Goal: Communication & Community: Answer question/provide support

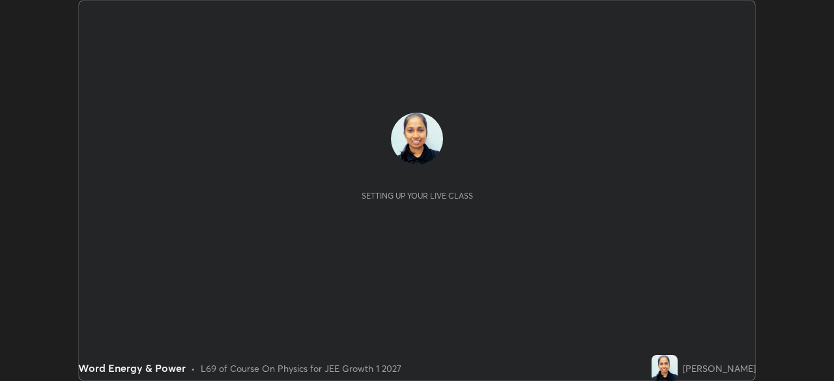
scroll to position [381, 833]
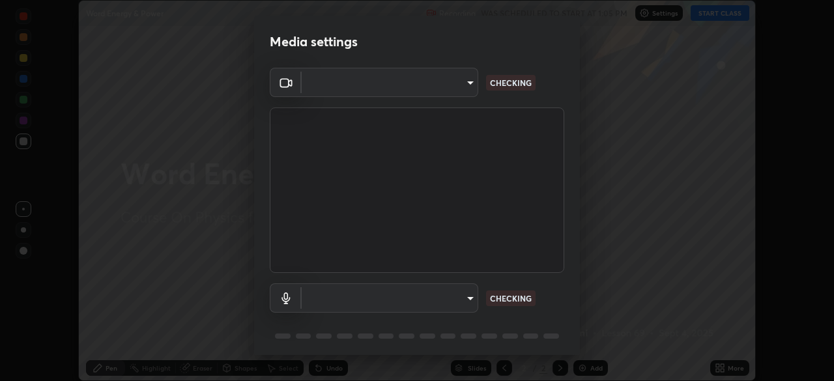
type input "1f9a14f4e709457ebf112205797e18a3e67481265364eba5019e6b99b7ce7553"
click at [458, 302] on body "Erase all Word Energy & Power Recording WAS SCHEDULED TO START AT 1:05 PM Setti…" at bounding box center [417, 190] width 834 height 381
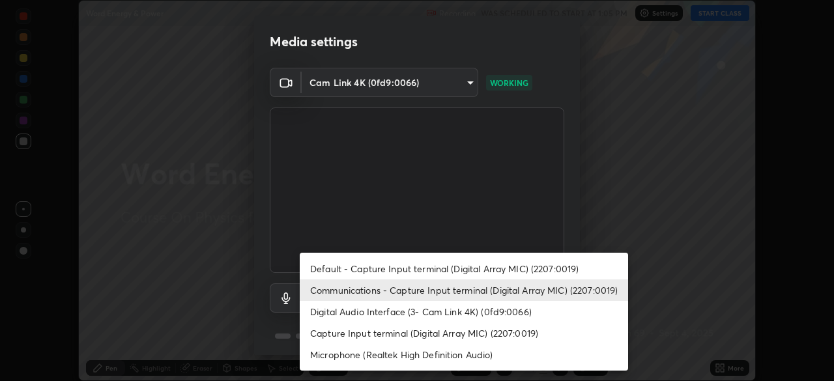
click at [452, 268] on li "Default - Capture Input terminal (Digital Array MIC) (2207:0019)" at bounding box center [464, 268] width 328 height 21
type input "default"
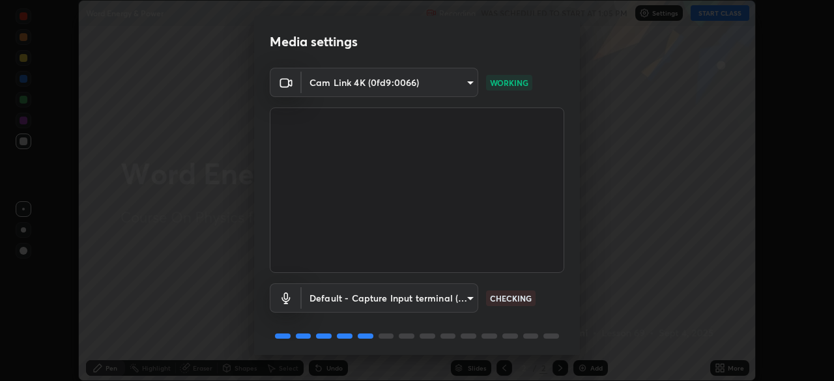
scroll to position [46, 0]
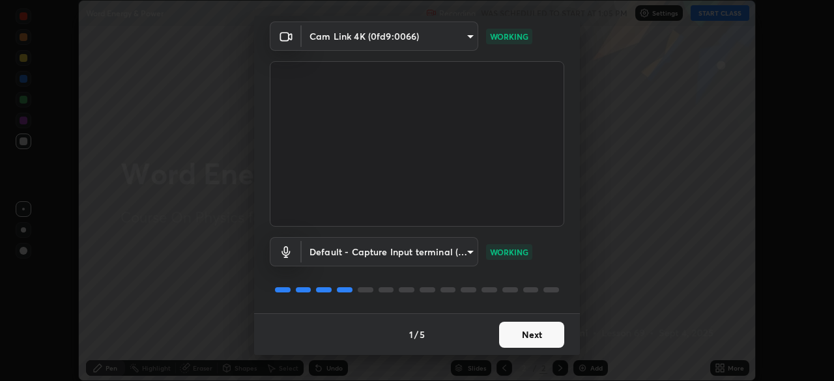
click at [554, 330] on button "Next" at bounding box center [531, 335] width 65 height 26
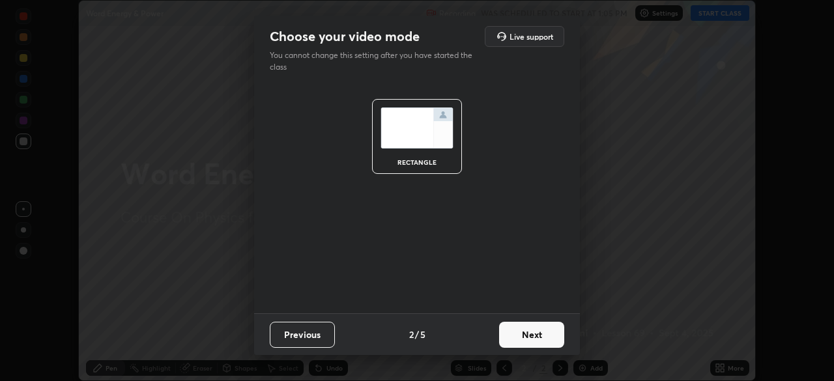
scroll to position [0, 0]
click at [548, 337] on button "Next" at bounding box center [531, 335] width 65 height 26
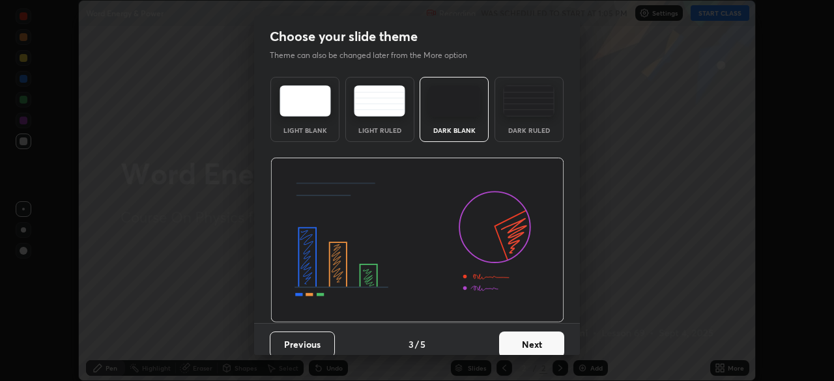
click at [549, 335] on button "Next" at bounding box center [531, 345] width 65 height 26
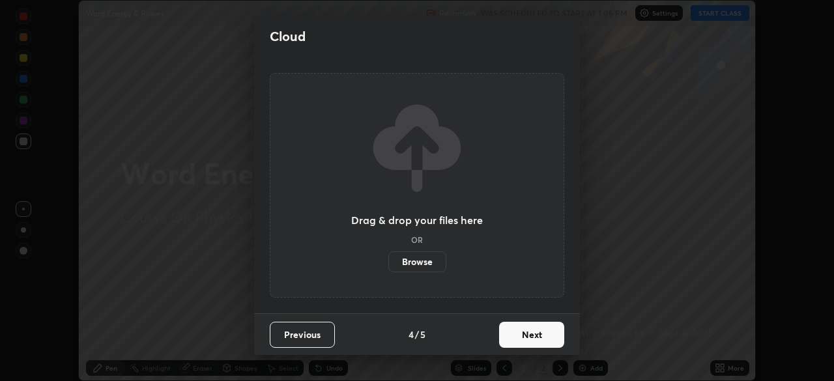
click at [547, 336] on button "Next" at bounding box center [531, 335] width 65 height 26
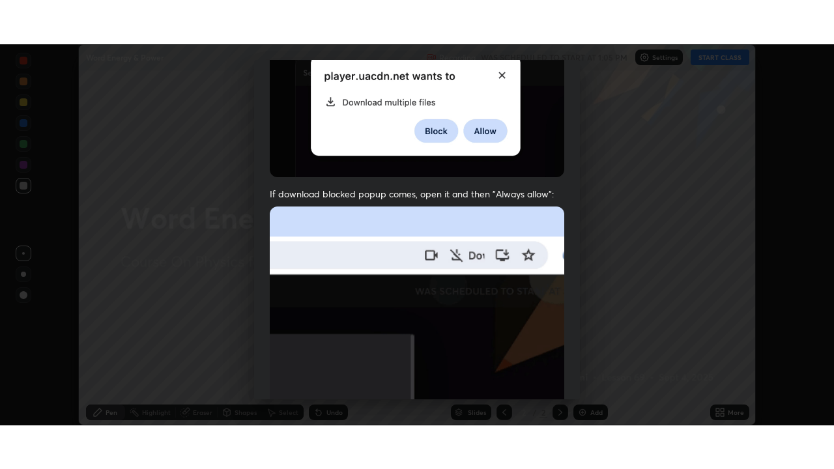
scroll to position [312, 0]
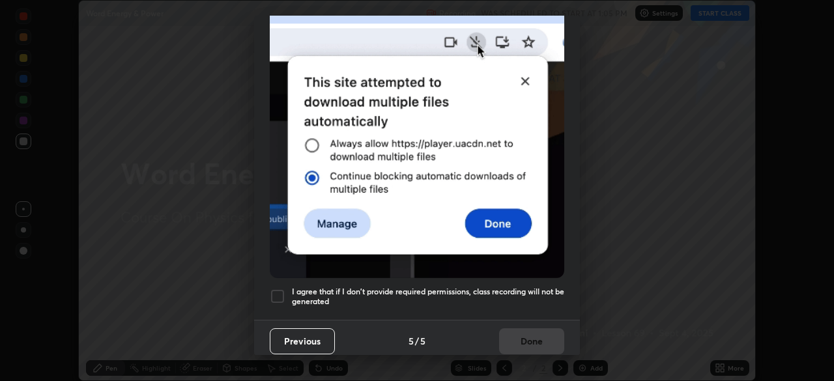
click at [546, 287] on h5 "I agree that if I don't provide required permissions, class recording will not …" at bounding box center [428, 297] width 272 height 20
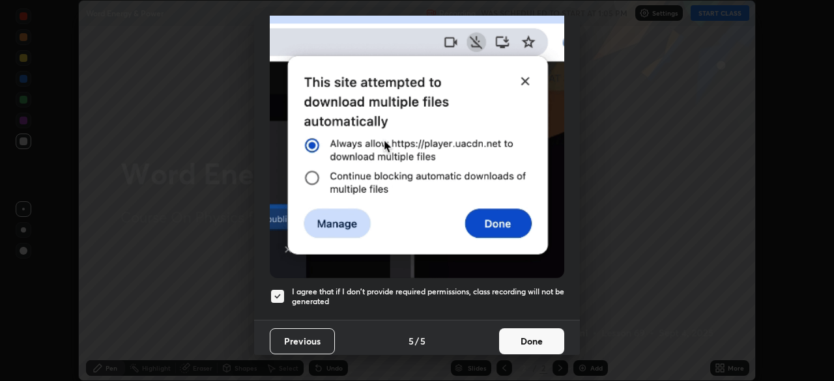
click at [547, 332] on button "Done" at bounding box center [531, 341] width 65 height 26
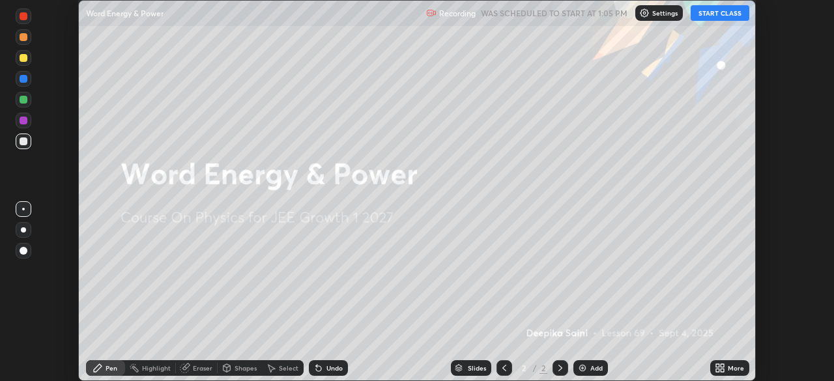
click at [731, 14] on button "START CLASS" at bounding box center [719, 13] width 59 height 16
click at [731, 363] on div "More" at bounding box center [729, 368] width 39 height 16
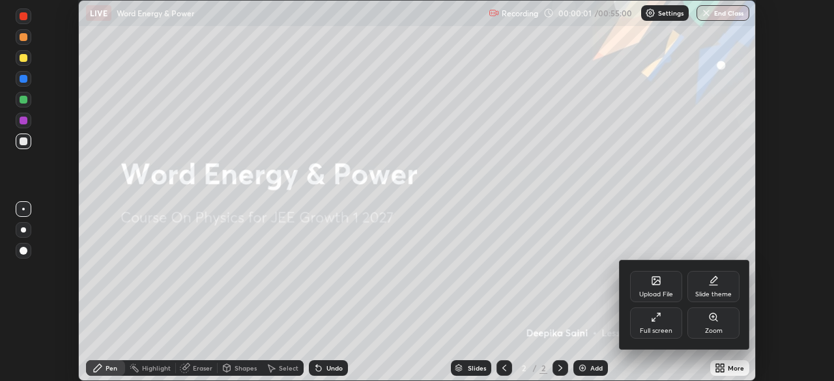
click at [672, 329] on div "Full screen" at bounding box center [656, 322] width 52 height 31
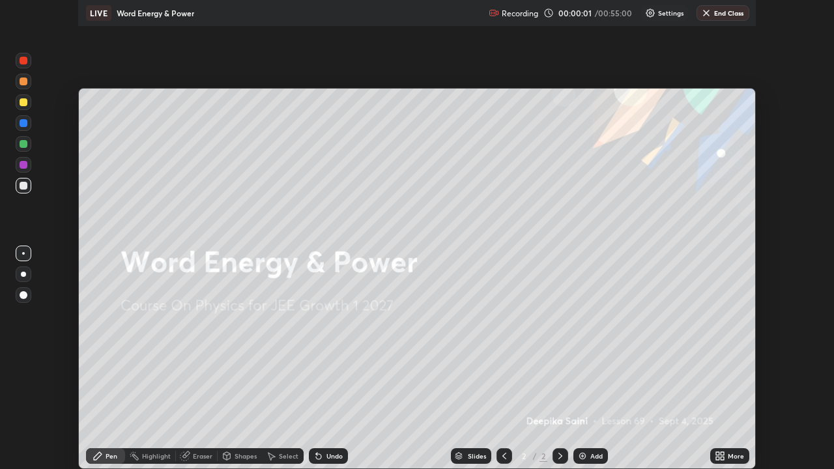
scroll to position [469, 834]
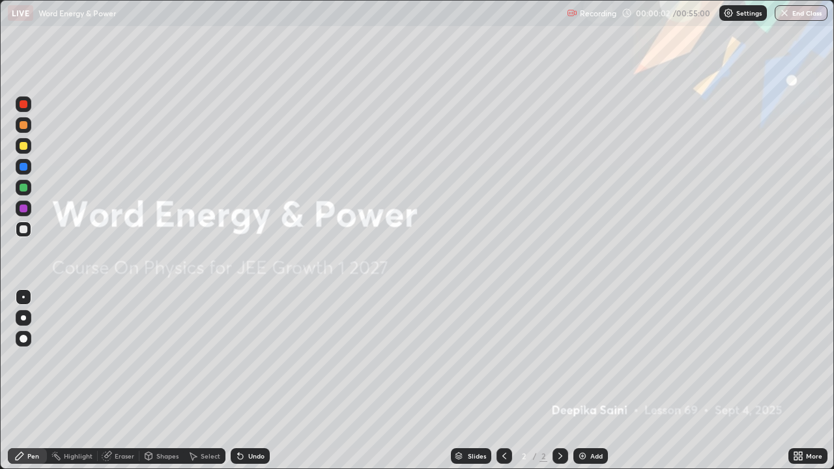
click at [597, 380] on div "Add" at bounding box center [590, 456] width 35 height 16
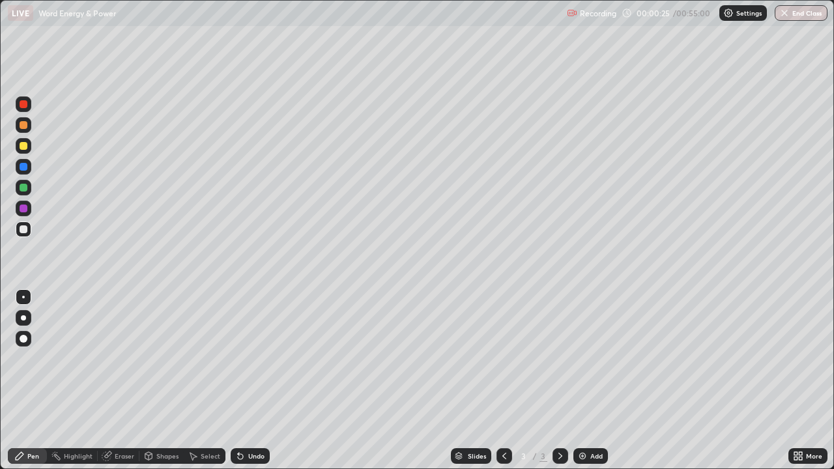
click at [25, 186] on div at bounding box center [24, 188] width 8 height 8
click at [23, 320] on div at bounding box center [23, 317] width 5 height 5
click at [21, 168] on div at bounding box center [24, 167] width 8 height 8
click at [22, 186] on div at bounding box center [24, 188] width 8 height 8
click at [130, 380] on div "Eraser" at bounding box center [125, 456] width 20 height 7
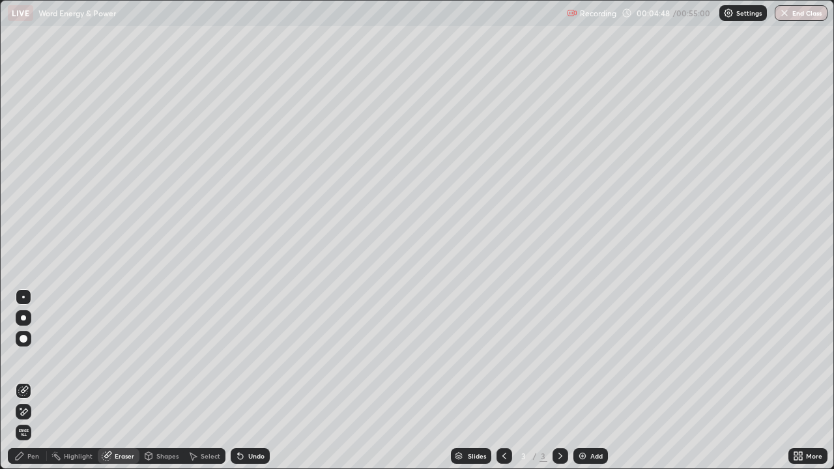
click at [38, 380] on div "Pen" at bounding box center [33, 456] width 12 height 7
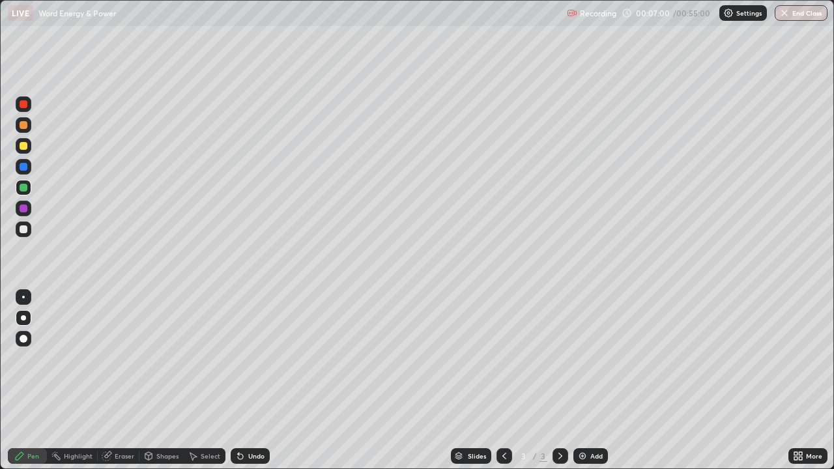
click at [580, 380] on img at bounding box center [582, 456] width 10 height 10
click at [503, 380] on icon at bounding box center [504, 456] width 10 height 10
click at [559, 380] on icon at bounding box center [560, 456] width 10 height 10
click at [590, 380] on div "Add" at bounding box center [596, 456] width 12 height 7
click at [26, 228] on div at bounding box center [24, 229] width 8 height 8
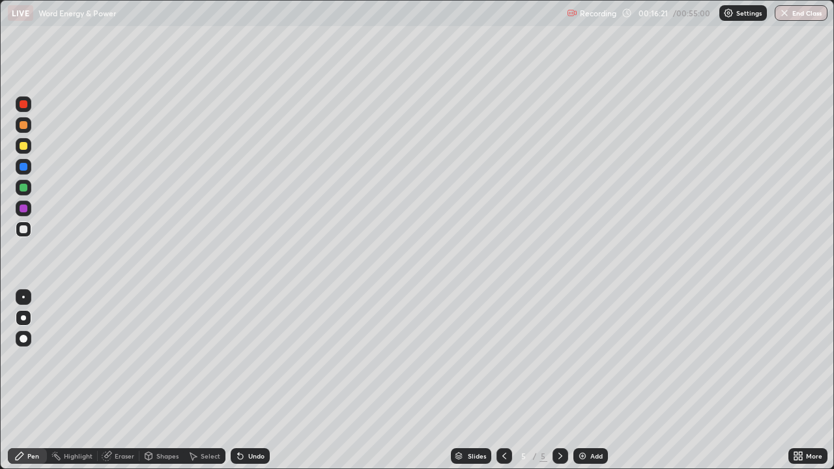
click at [21, 233] on div at bounding box center [24, 229] width 8 height 8
click at [21, 185] on div at bounding box center [24, 188] width 8 height 8
click at [580, 380] on img at bounding box center [582, 456] width 10 height 10
click at [23, 167] on div at bounding box center [24, 167] width 8 height 8
click at [23, 188] on div at bounding box center [24, 188] width 8 height 8
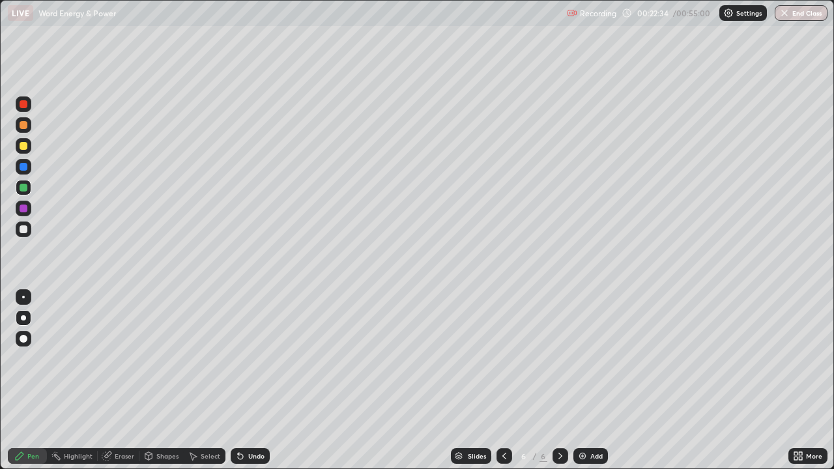
click at [23, 208] on div at bounding box center [24, 209] width 8 height 8
click at [158, 380] on div "Shapes" at bounding box center [167, 456] width 22 height 7
click at [122, 380] on div "Eraser" at bounding box center [125, 456] width 20 height 7
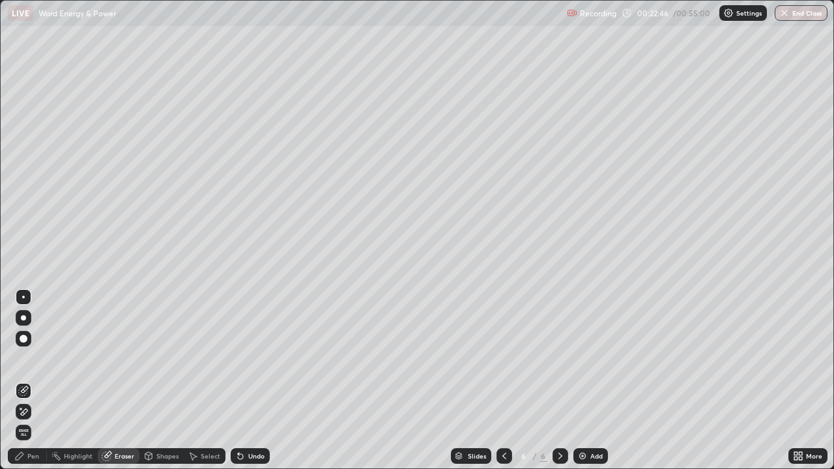
click at [27, 380] on div "Pen" at bounding box center [27, 456] width 39 height 16
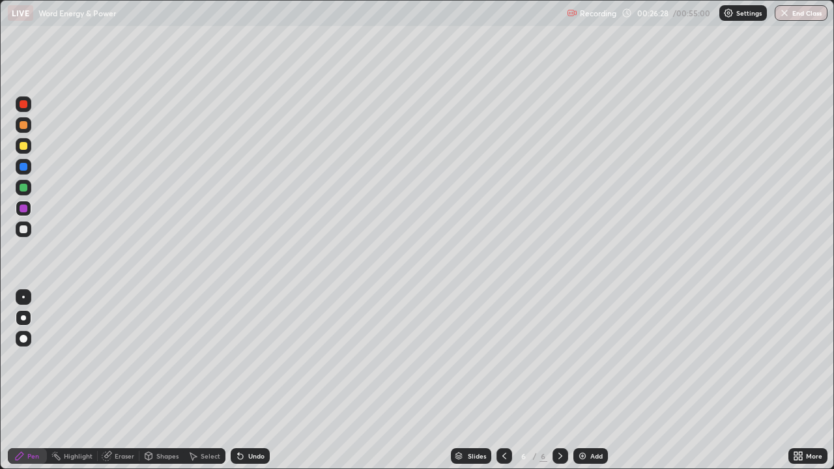
click at [129, 380] on div "Eraser" at bounding box center [125, 456] width 20 height 7
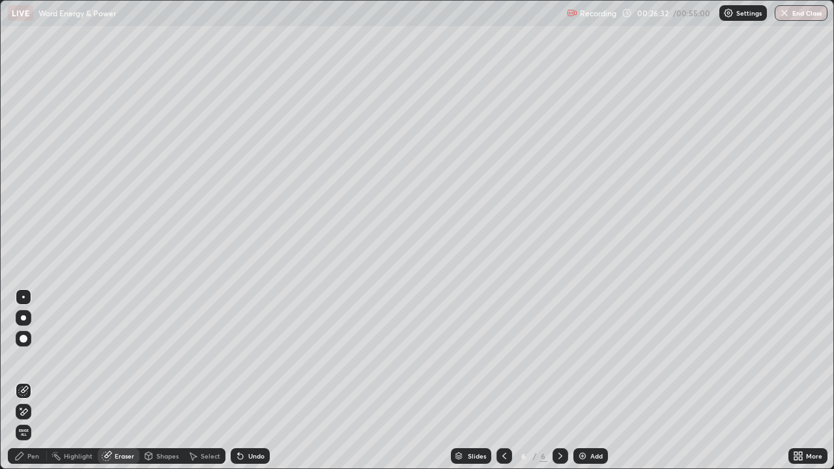
click at [40, 380] on div "Pen" at bounding box center [27, 456] width 39 height 16
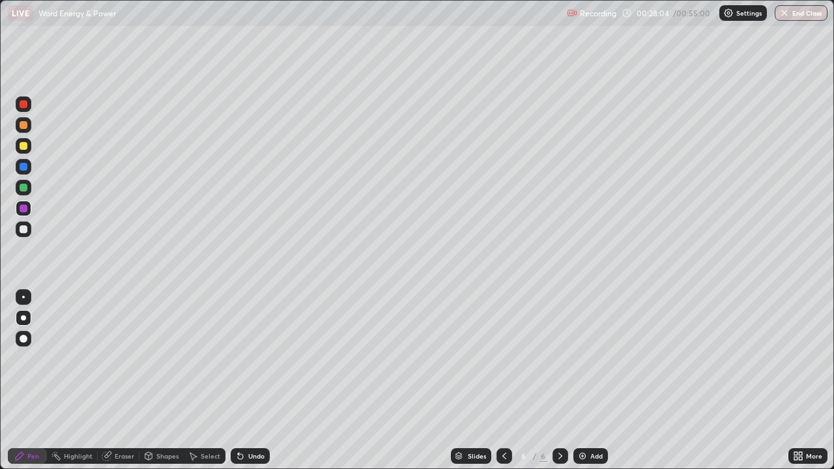
click at [124, 380] on div "Eraser" at bounding box center [125, 456] width 20 height 7
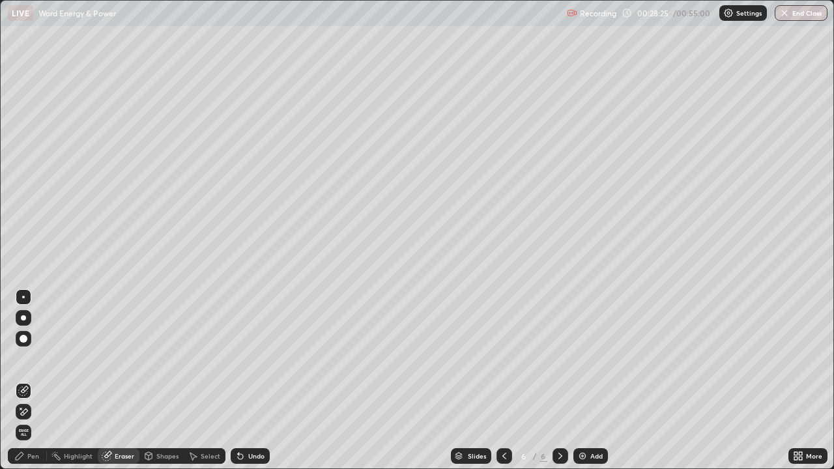
click at [35, 380] on div "Pen" at bounding box center [33, 456] width 12 height 7
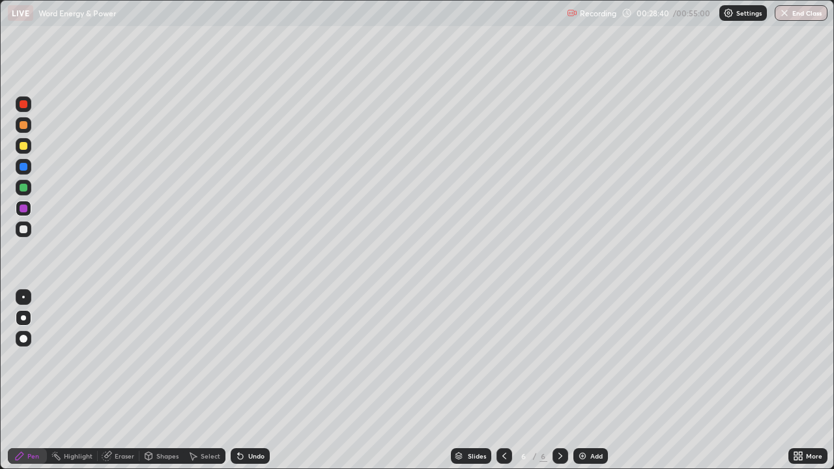
click at [23, 168] on div at bounding box center [24, 167] width 8 height 8
click at [26, 147] on div at bounding box center [24, 146] width 8 height 8
click at [126, 380] on div "Eraser" at bounding box center [125, 456] width 20 height 7
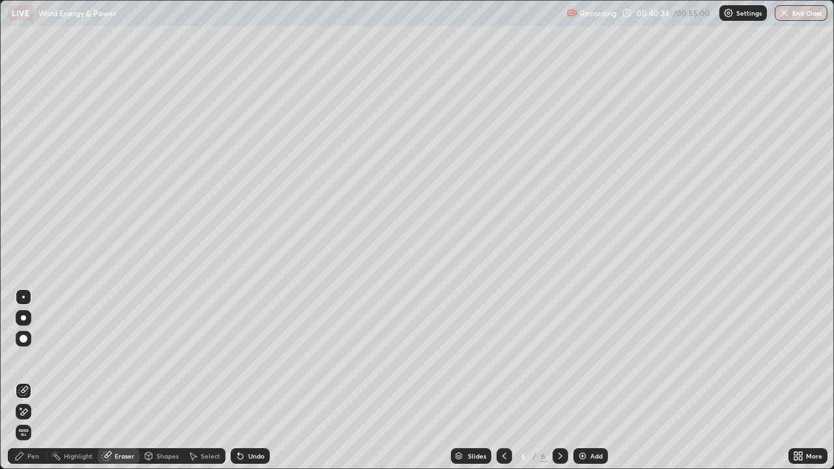
click at [786, 18] on img "button" at bounding box center [784, 13] width 10 height 10
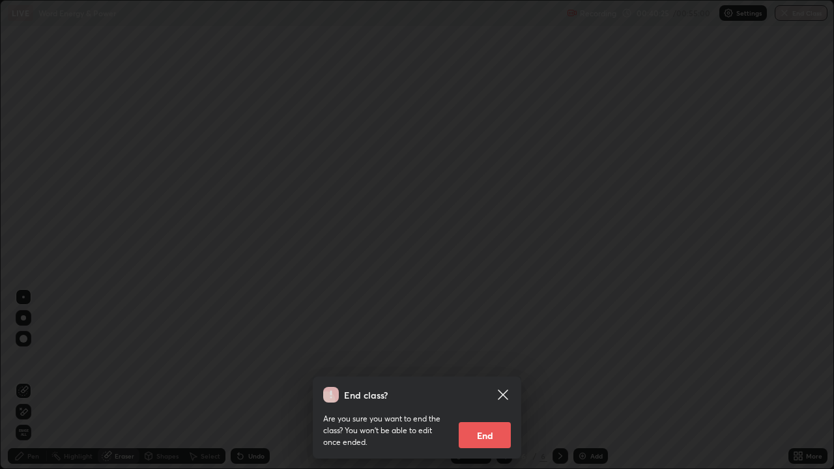
click at [489, 380] on button "End" at bounding box center [485, 435] width 52 height 26
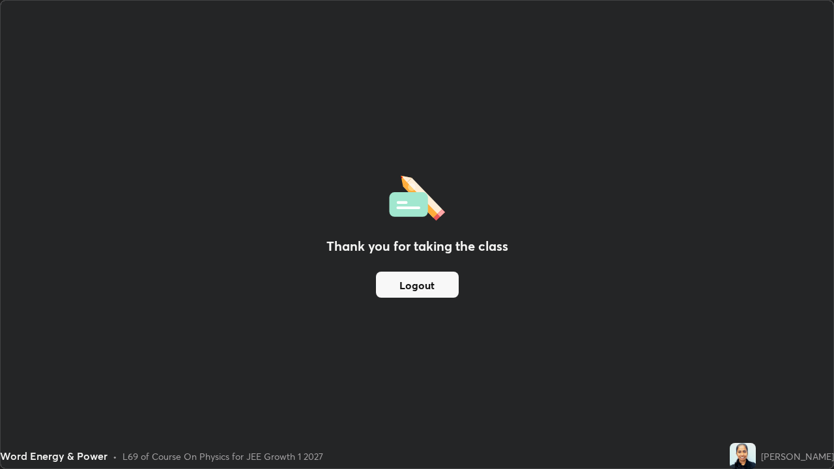
click at [404, 287] on button "Logout" at bounding box center [417, 285] width 83 height 26
